Goal: Task Accomplishment & Management: Manage account settings

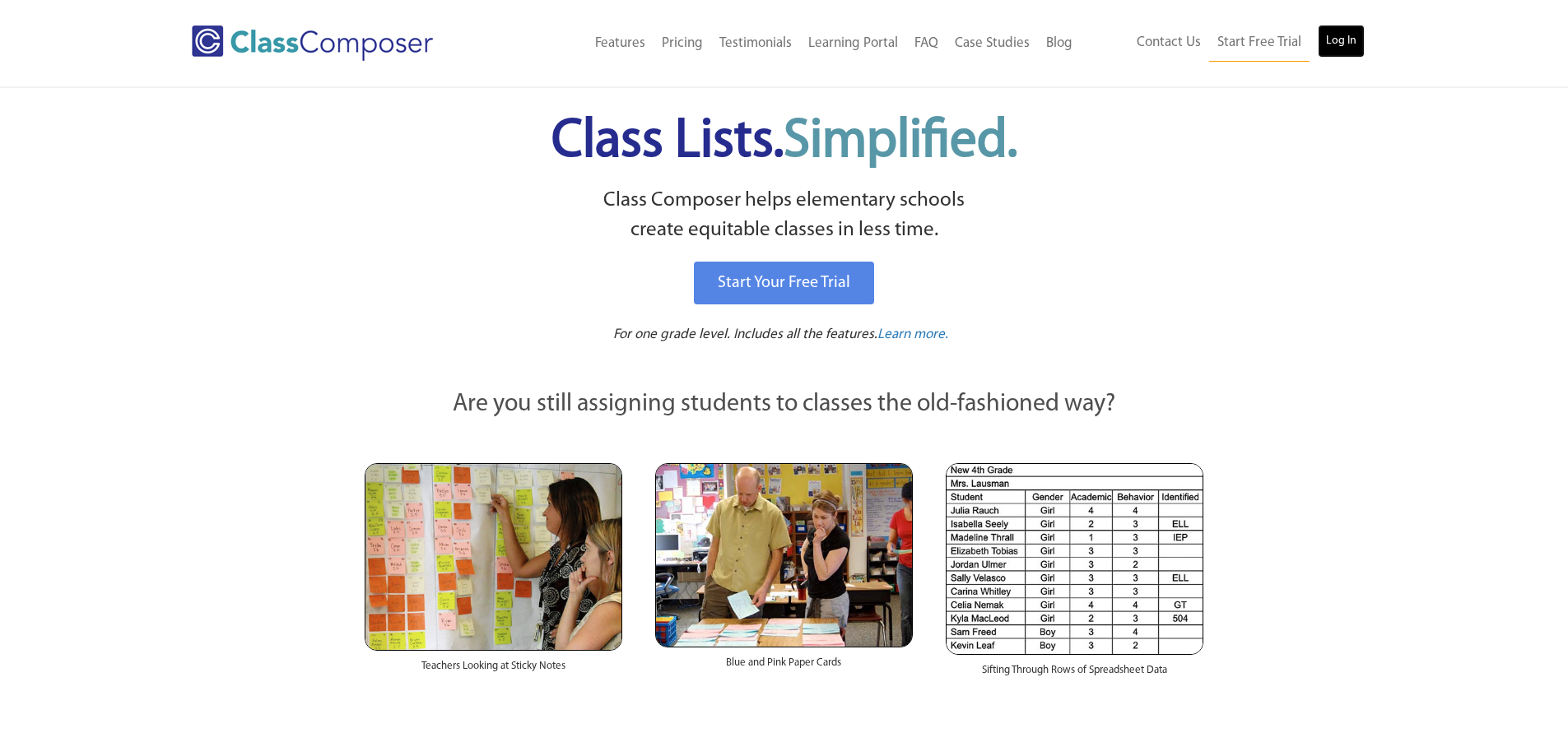
click at [1351, 40] on link "Log In" at bounding box center [1340, 41] width 47 height 33
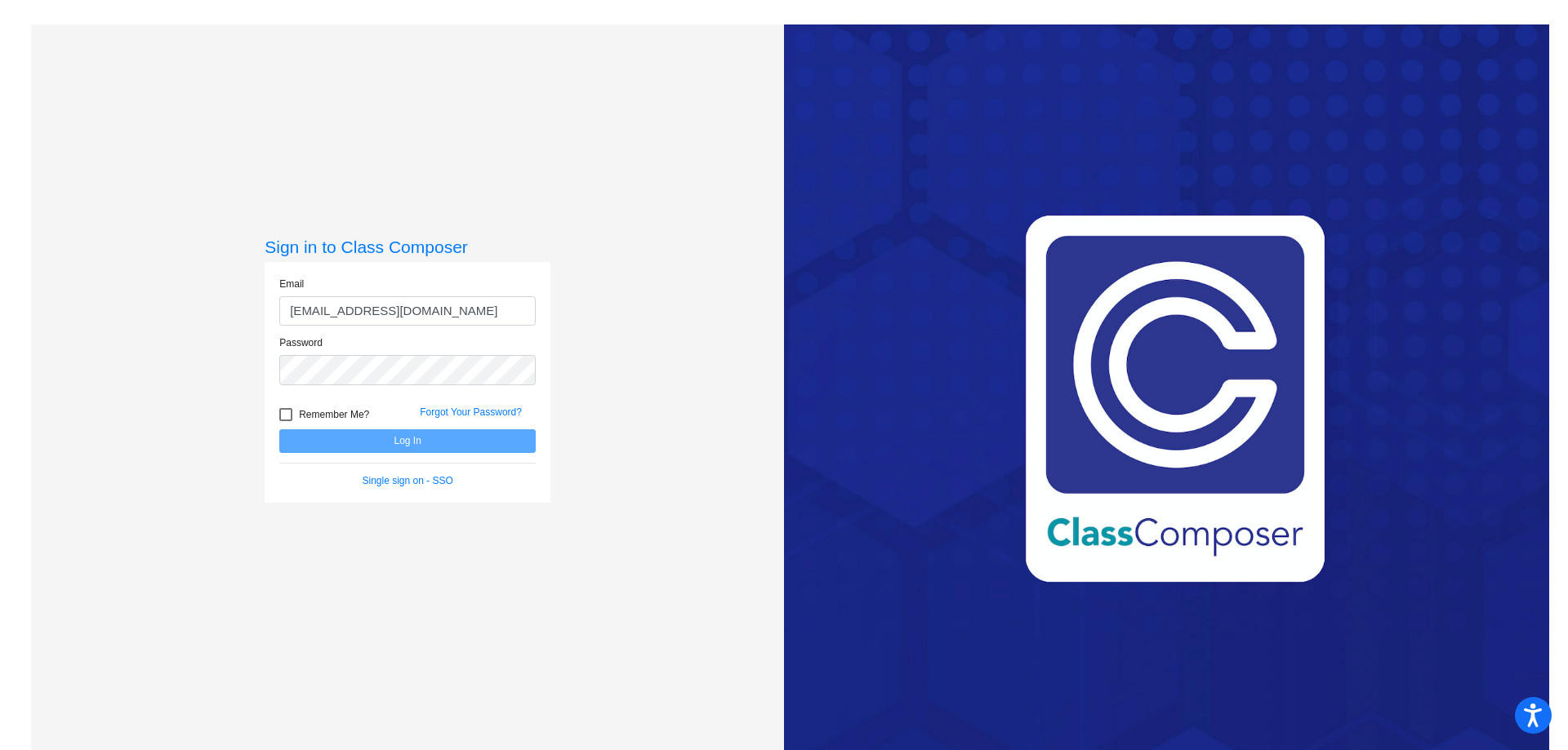
type input "[EMAIL_ADDRESS][DOMAIN_NAME]"
click at [279, 429] on button "Log In" at bounding box center [406, 440] width 256 height 24
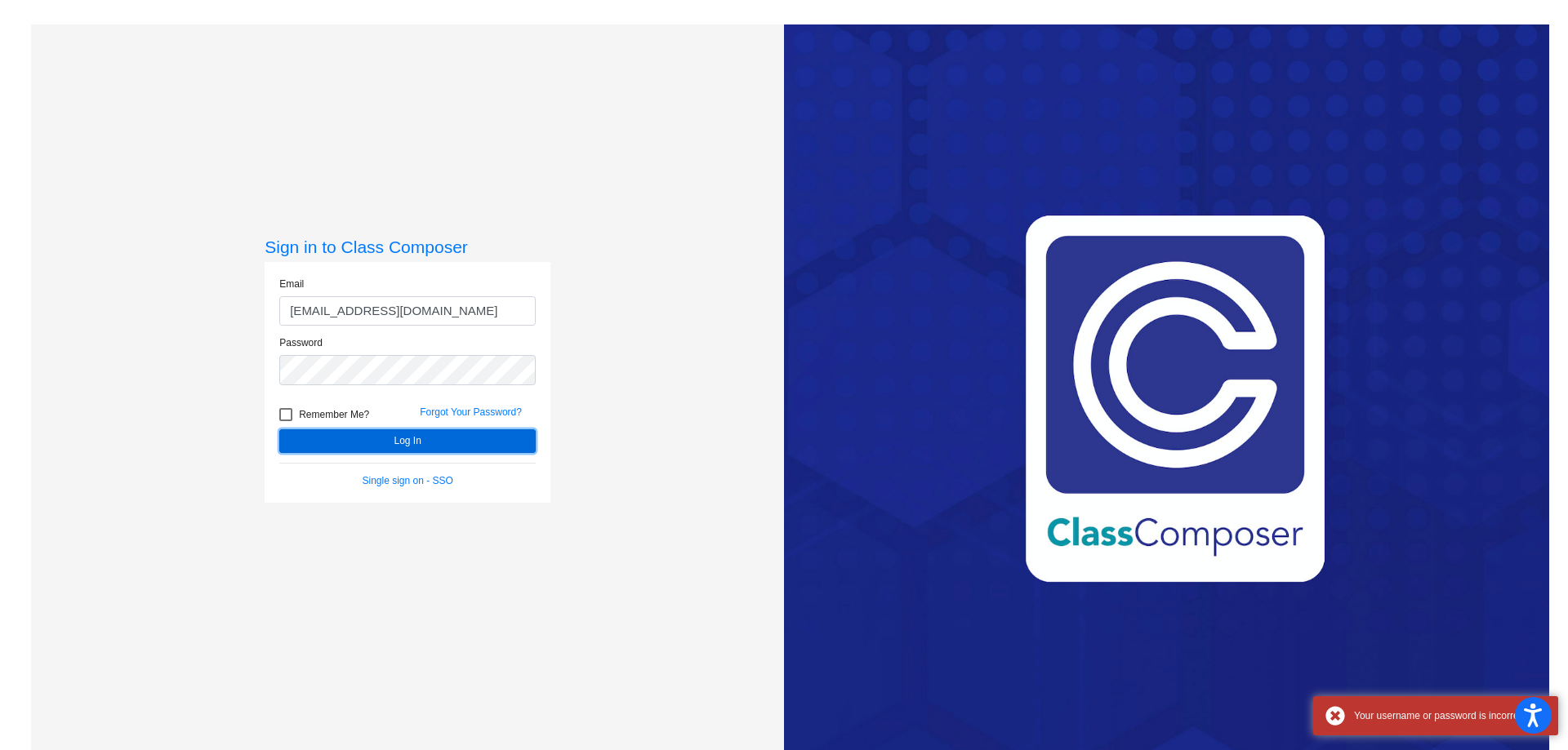
click at [403, 440] on button "Log In" at bounding box center [406, 440] width 256 height 24
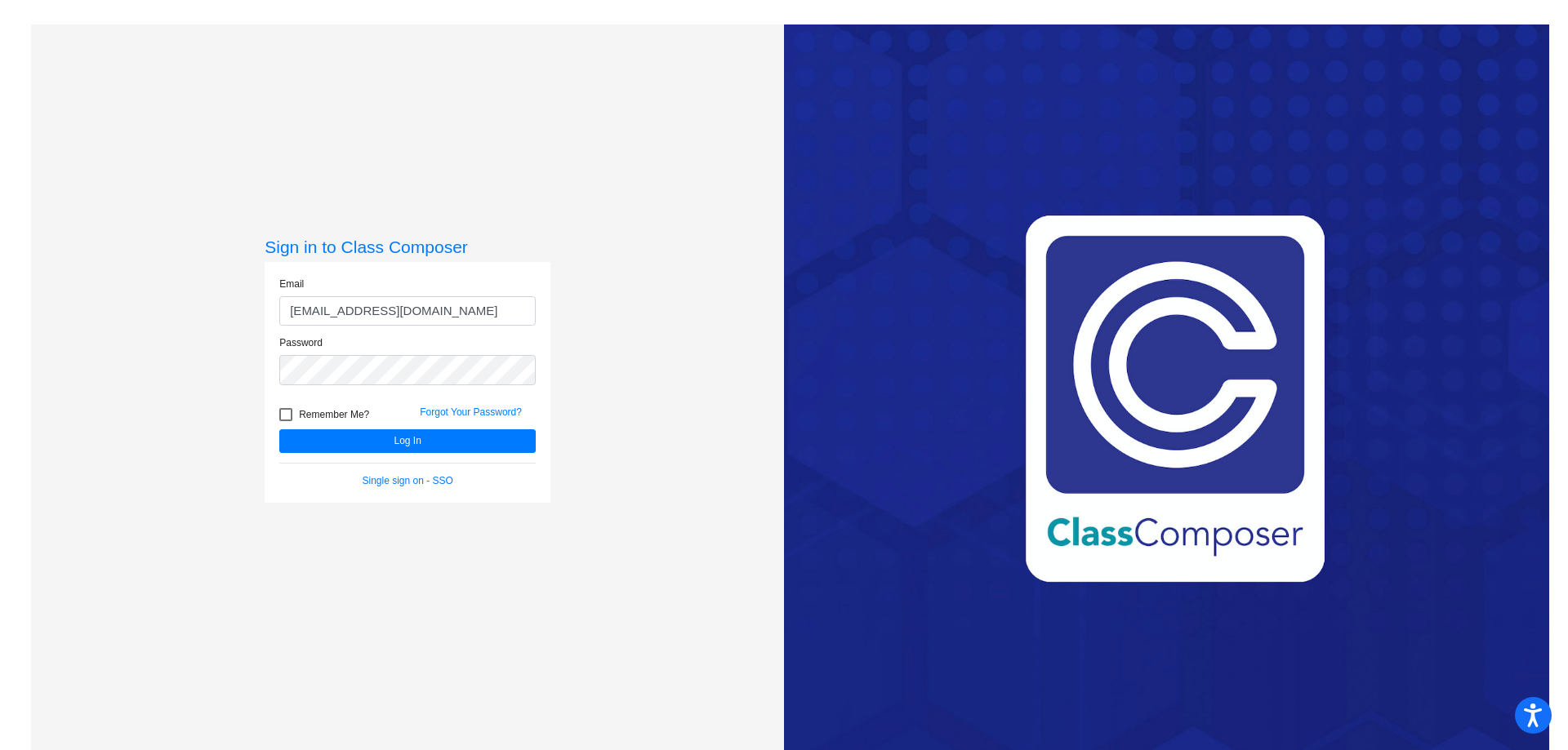
click at [287, 413] on div at bounding box center [285, 415] width 13 height 13
click at [285, 421] on input "Remember Me?" at bounding box center [284, 421] width 1 height 1
checkbox input "true"
click at [320, 436] on button "Log In" at bounding box center [406, 440] width 256 height 24
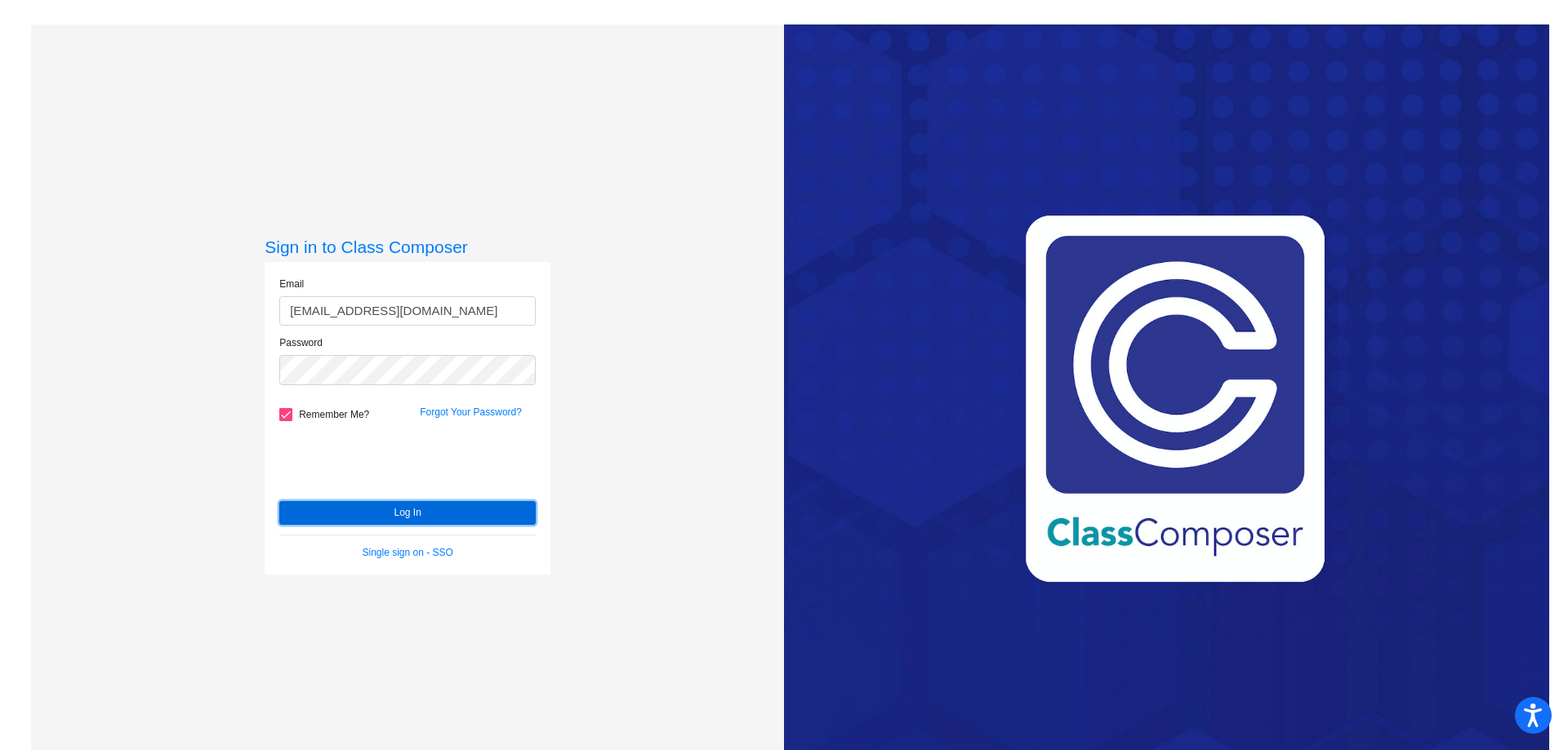
click at [356, 512] on button "Log In" at bounding box center [406, 512] width 256 height 24
click at [109, 373] on div "Sign in to Class Composer Email awickman@forsyth.k12.ga.us Password Remember Me…" at bounding box center [407, 400] width 752 height 750
click at [279, 501] on button "Log In" at bounding box center [406, 512] width 256 height 24
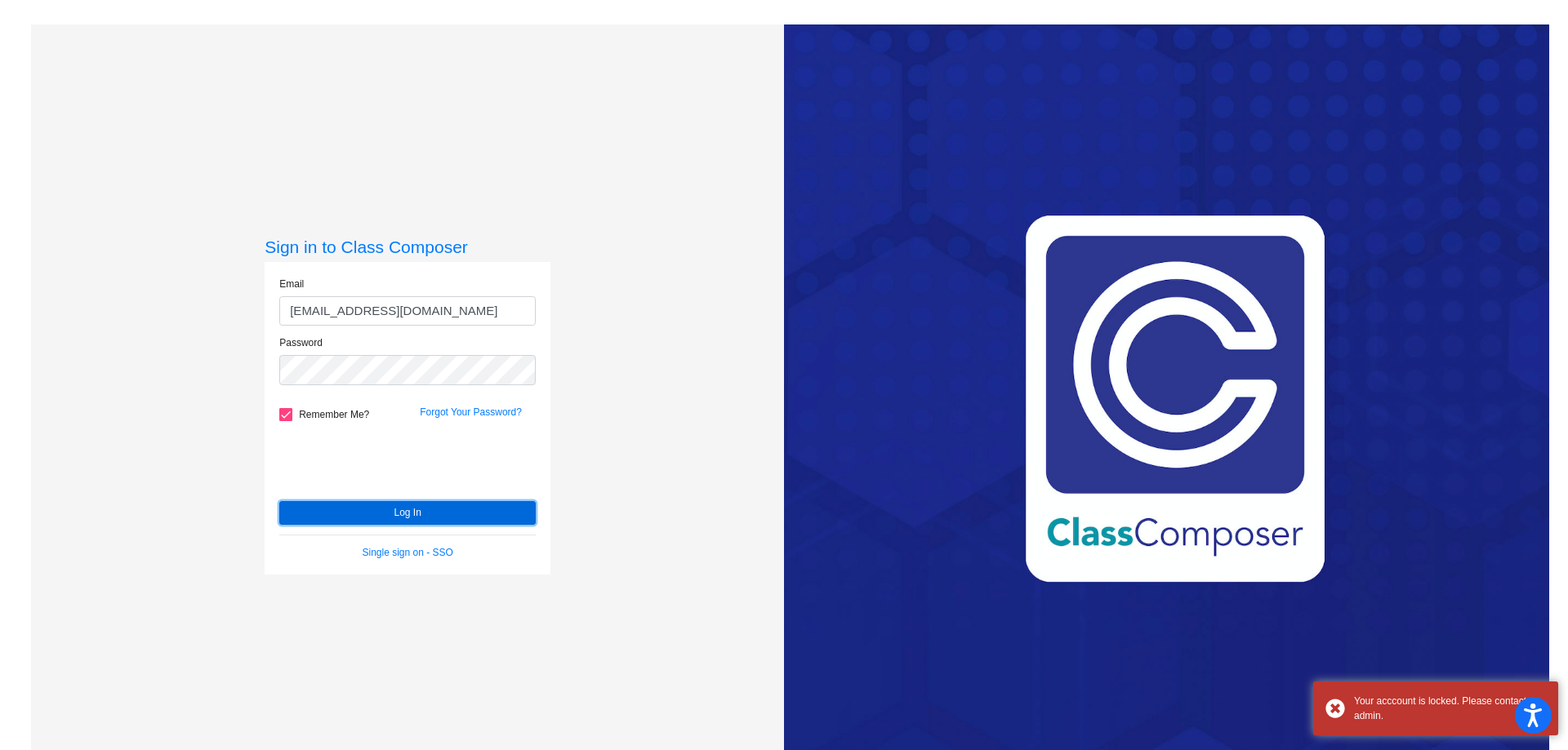
click at [326, 515] on button "Log In" at bounding box center [406, 512] width 256 height 24
click at [322, 516] on button "Log In" at bounding box center [406, 512] width 256 height 24
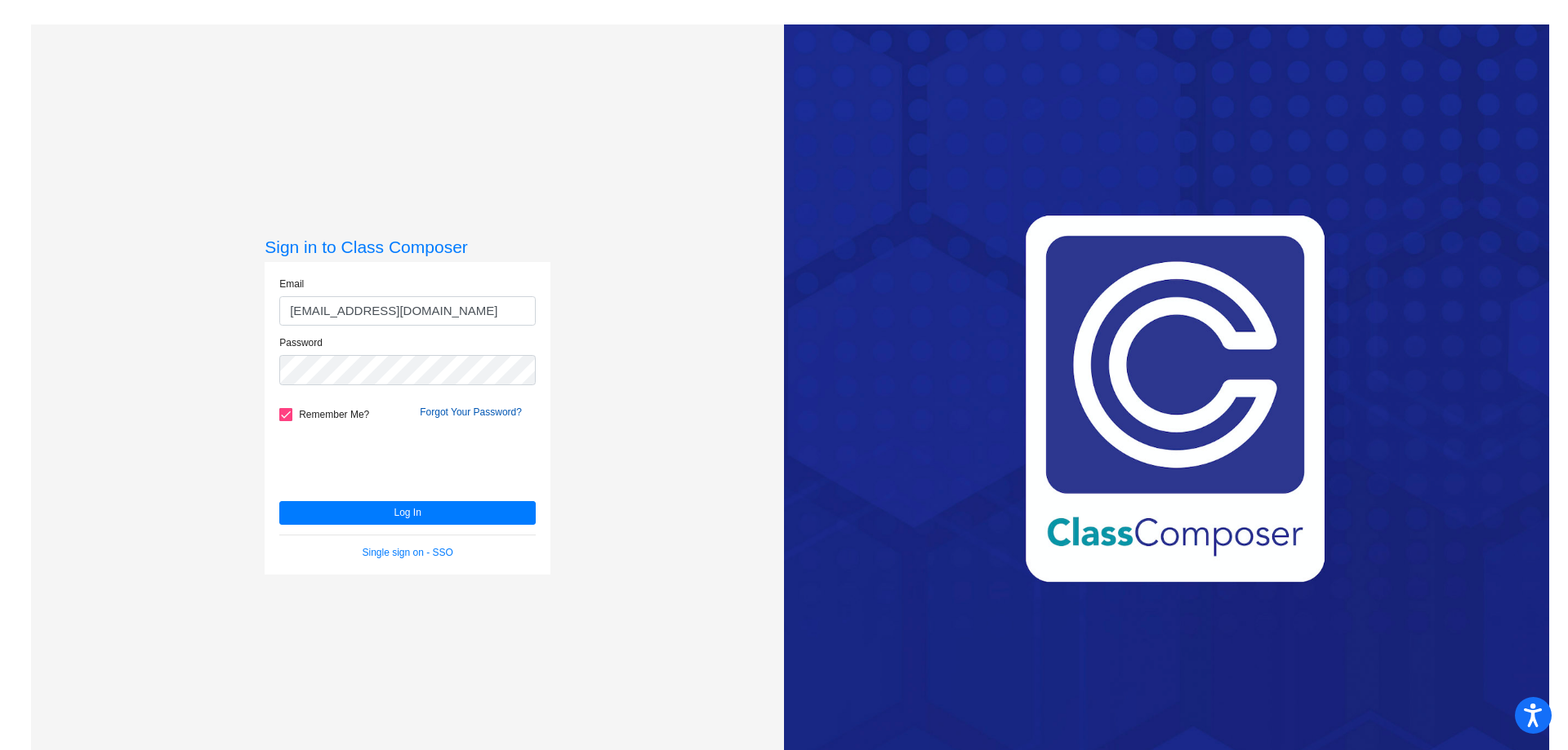
click at [448, 413] on link "Forgot Your Password?" at bounding box center [471, 412] width 102 height 11
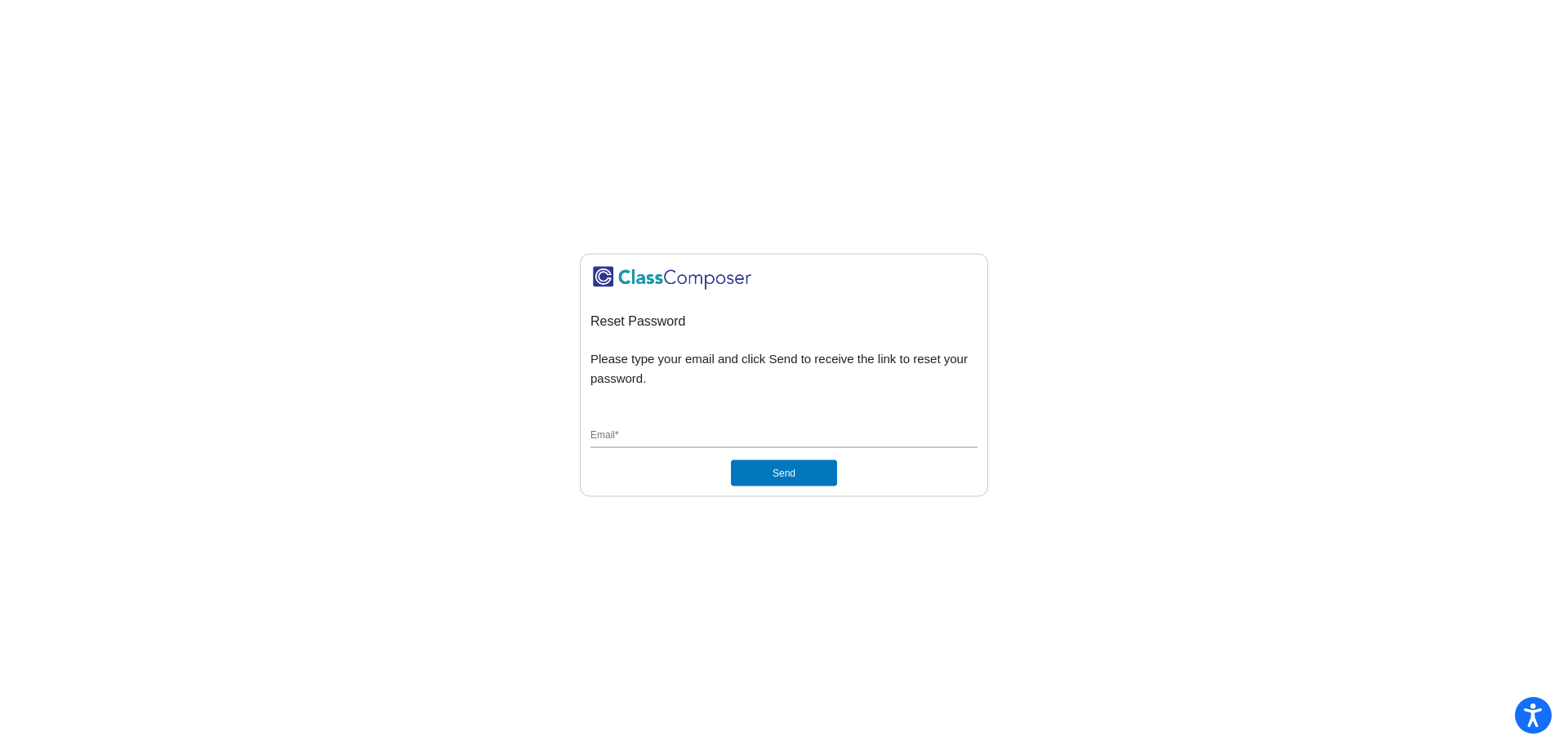
click at [625, 426] on div "Email *" at bounding box center [784, 432] width 387 height 31
click at [624, 426] on div "Email *" at bounding box center [784, 432] width 387 height 31
type input "awickman@forsyth.k12.ga.us"
click at [750, 473] on button "Send" at bounding box center [784, 473] width 106 height 26
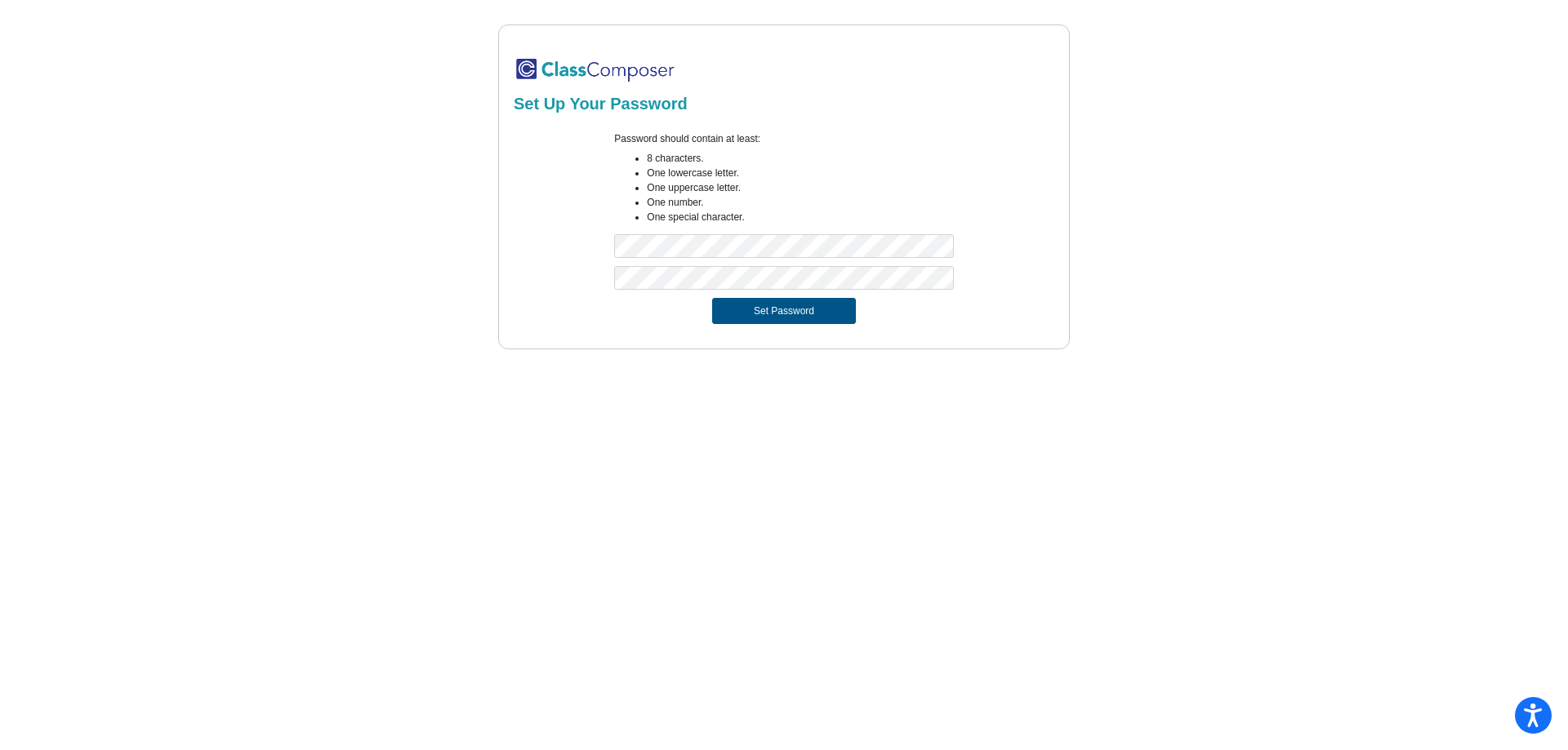
click at [807, 319] on button "Set Password" at bounding box center [784, 311] width 144 height 26
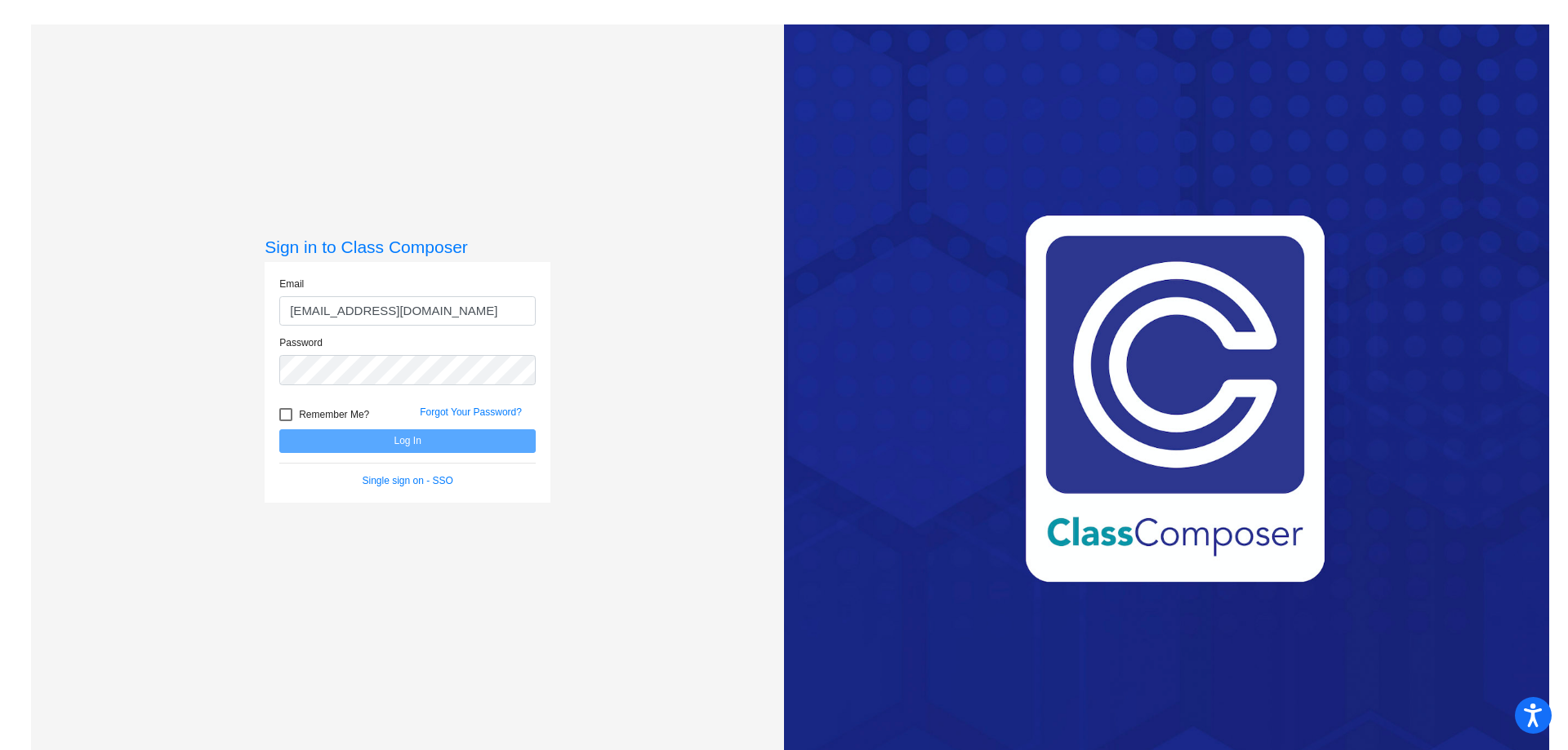
type input "awickman@forsyth.k12.ga.us"
click at [279, 429] on button "Log In" at bounding box center [406, 440] width 256 height 24
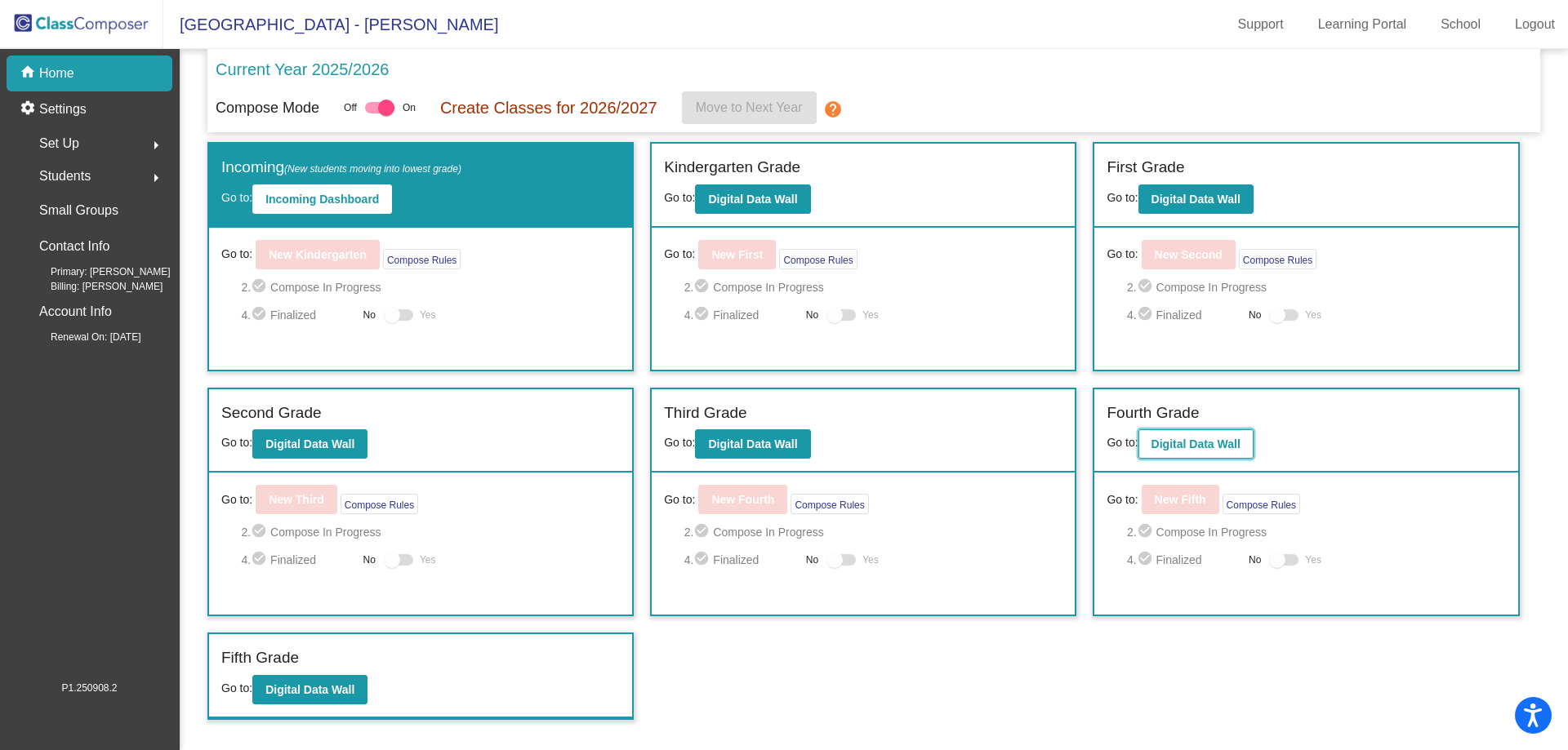
click at [1172, 439] on b "Digital Data Wall" at bounding box center [1196, 444] width 89 height 13
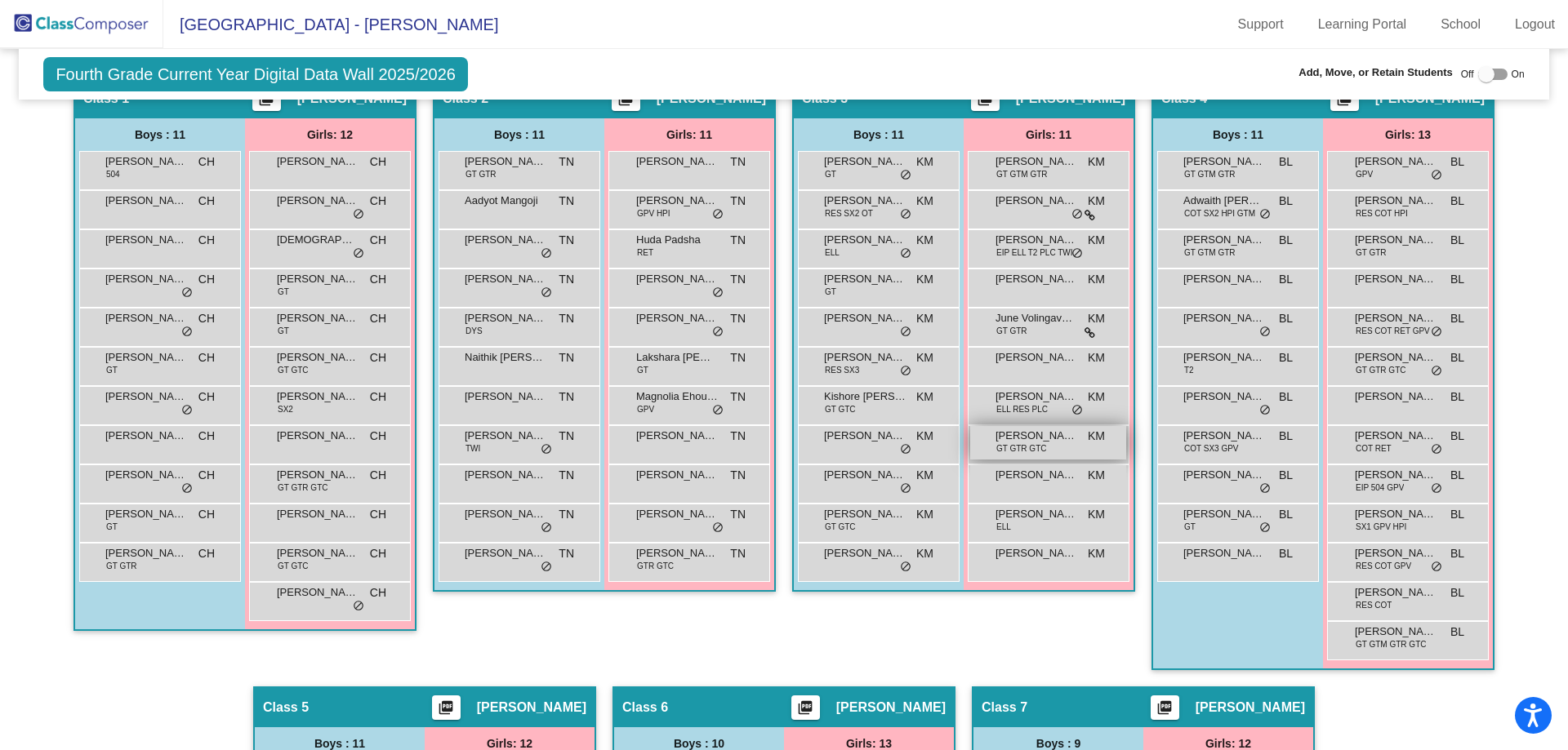
scroll to position [408, 0]
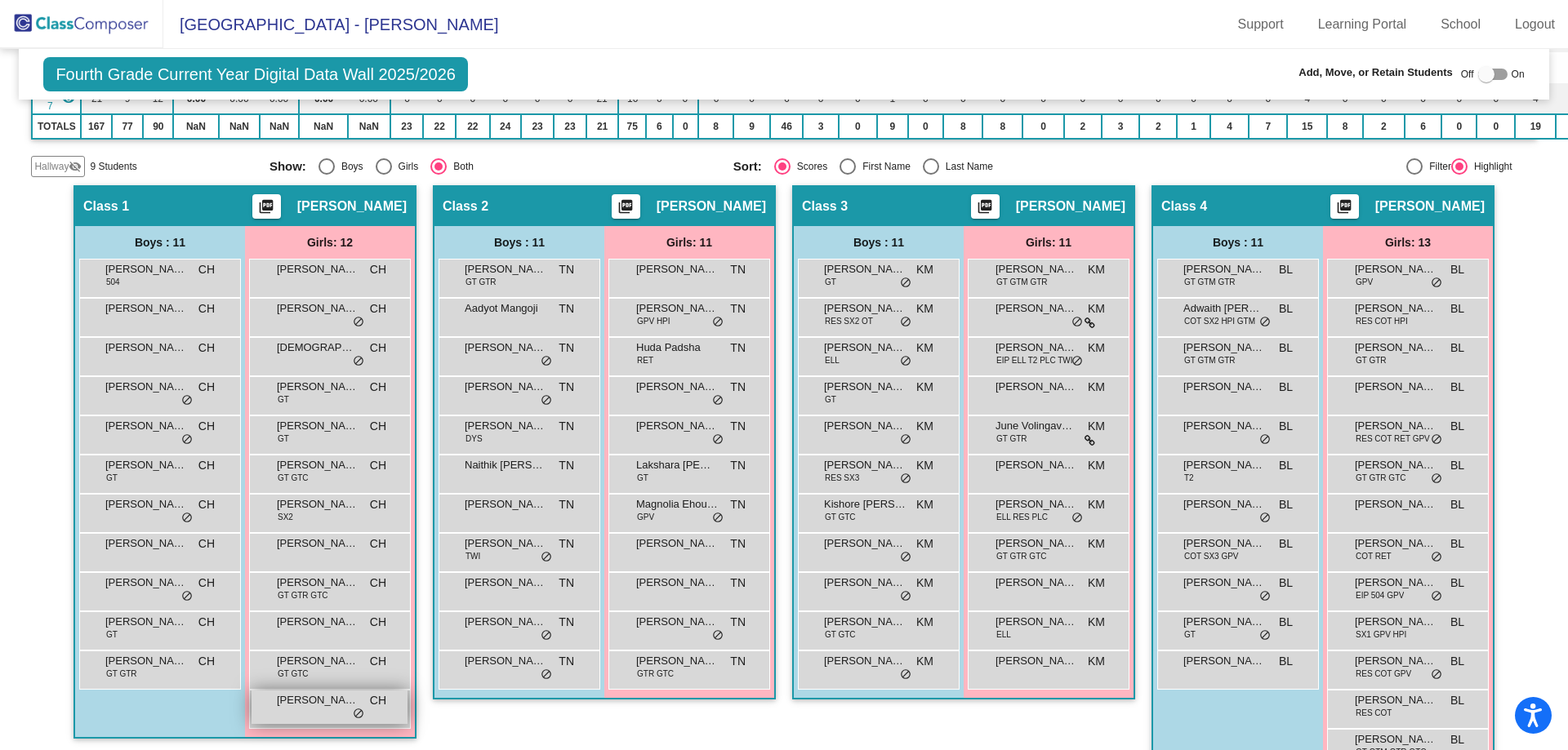
click at [311, 710] on div "Zoe Scott CH lock do_not_disturb_alt" at bounding box center [329, 707] width 156 height 33
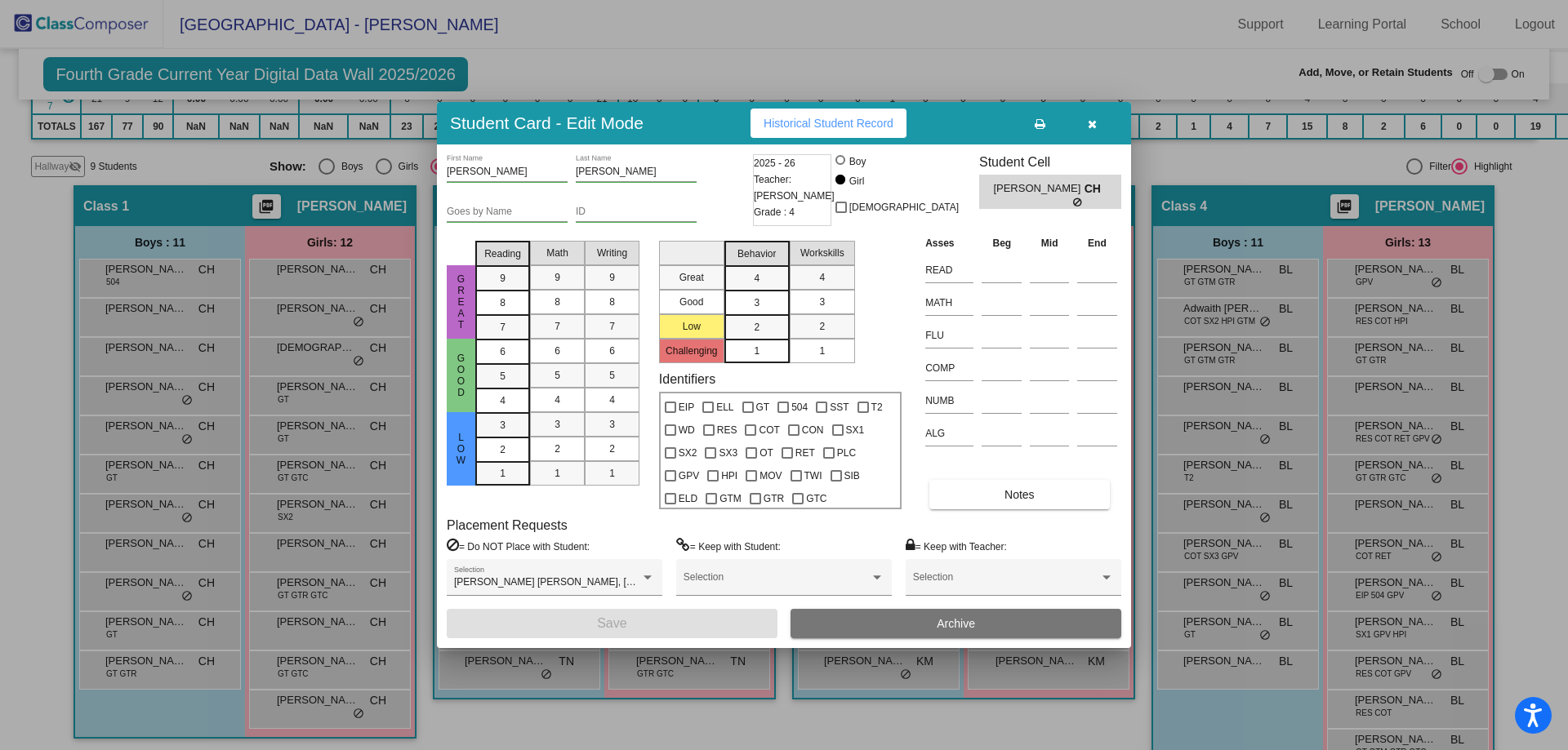
click at [1094, 125] on icon "button" at bounding box center [1093, 124] width 9 height 11
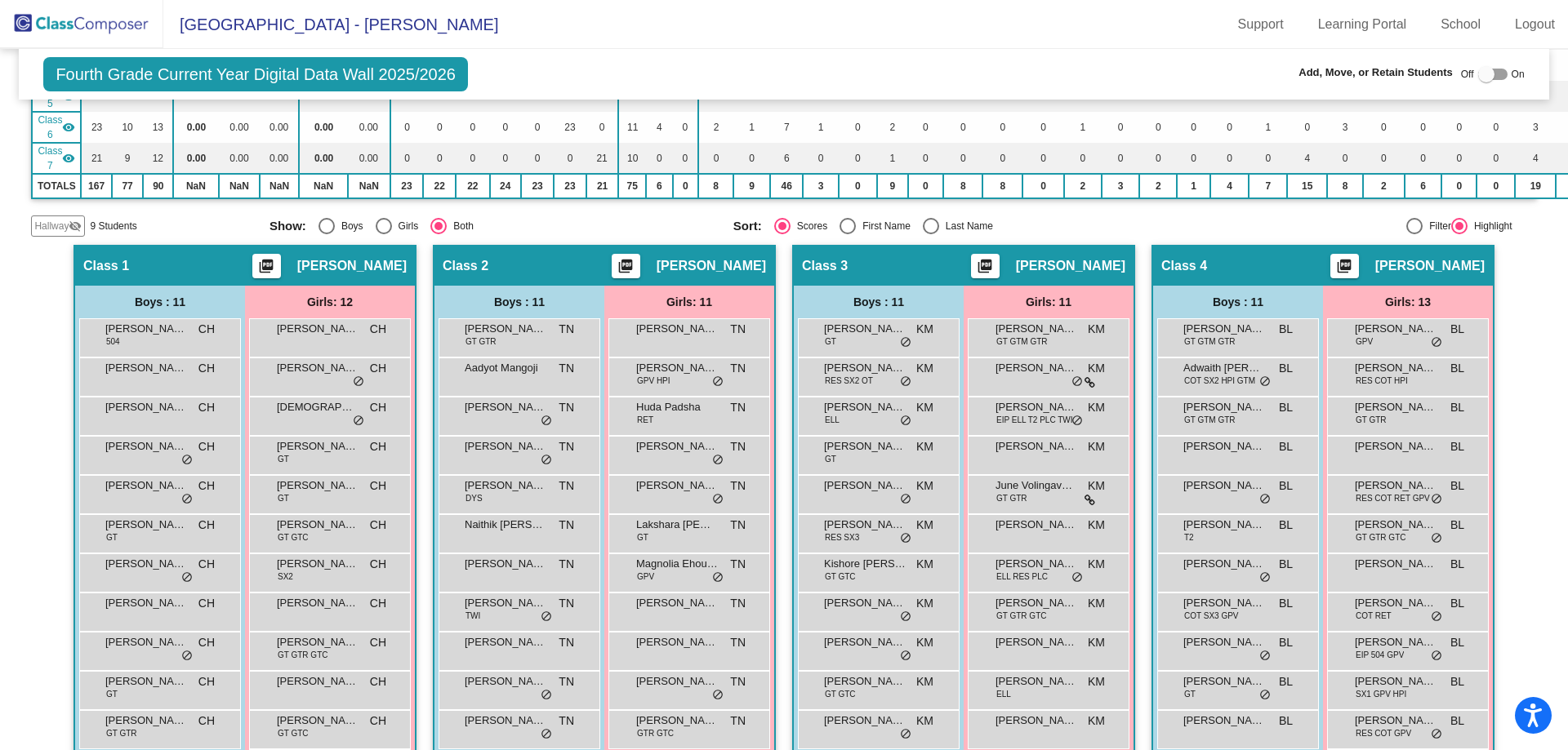
scroll to position [334, 0]
